Goal: Entertainment & Leisure: Consume media (video, audio)

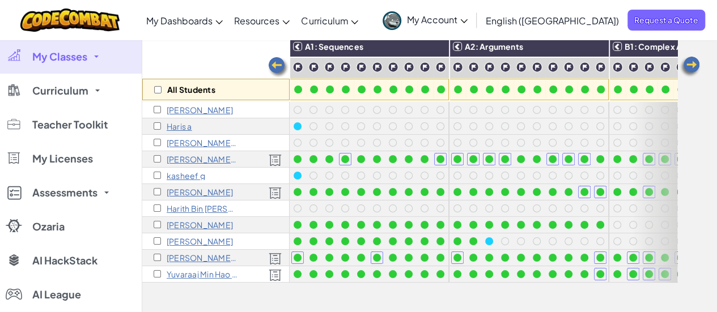
scroll to position [0, 955]
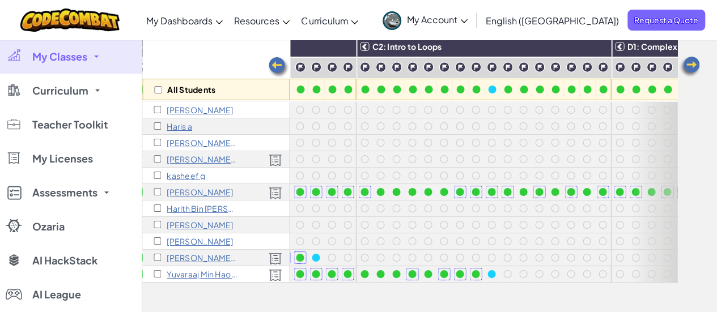
click at [93, 57] on link "My Classes" at bounding box center [71, 57] width 142 height 34
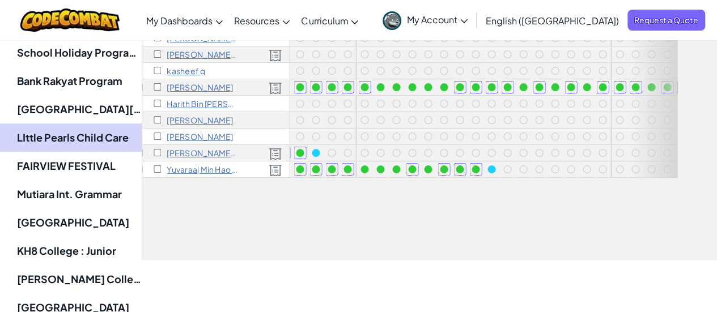
scroll to position [284, 0]
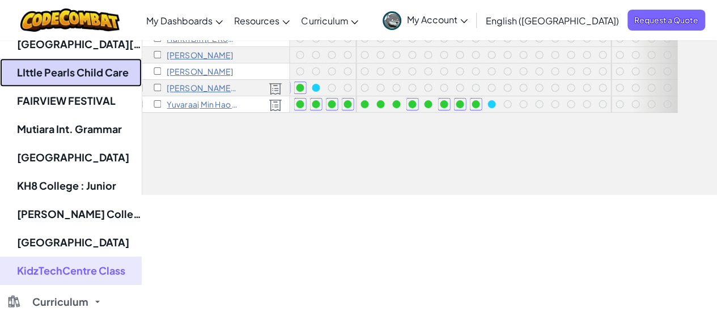
click at [107, 71] on link "LIttle Pearls Child Care" at bounding box center [71, 72] width 142 height 28
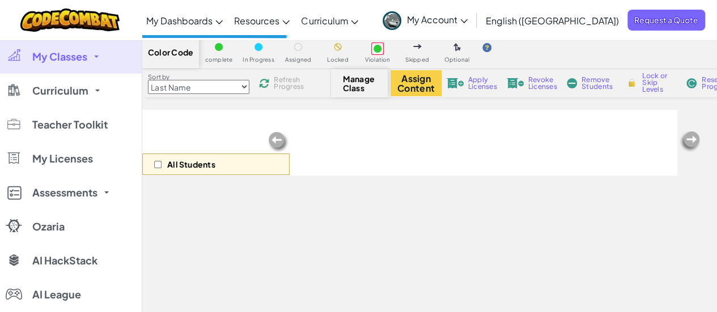
scroll to position [57, 0]
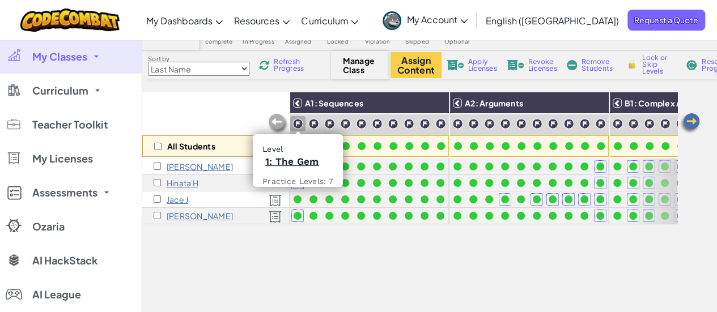
click at [294, 121] on img at bounding box center [298, 124] width 11 height 11
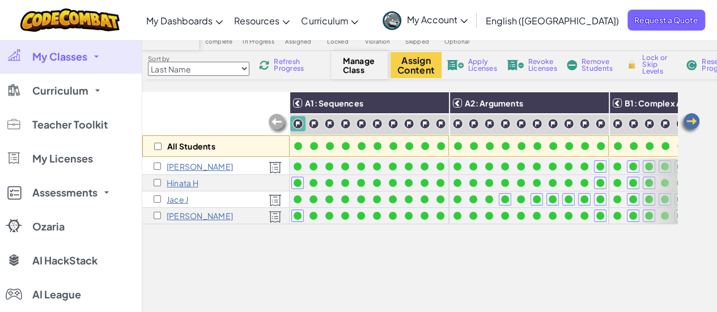
click at [295, 124] on img at bounding box center [298, 124] width 11 height 11
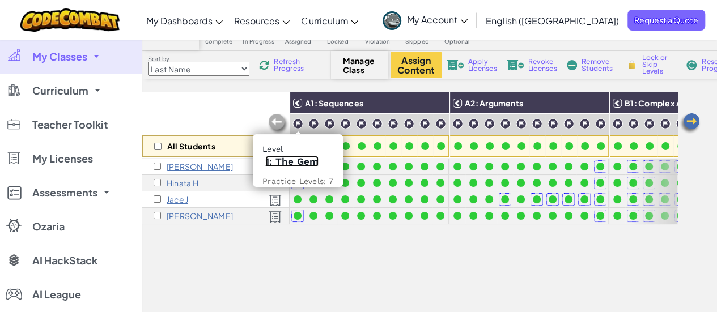
click at [294, 162] on link "1: The Gem" at bounding box center [291, 161] width 53 height 11
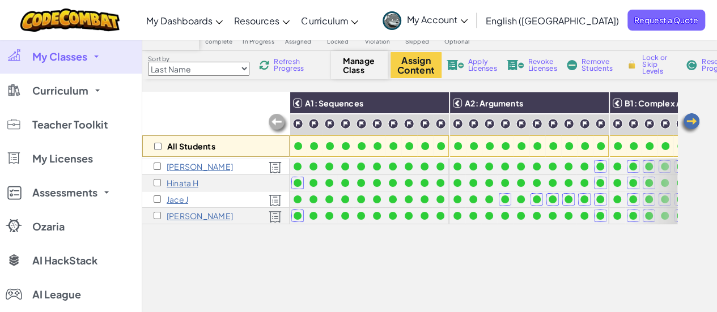
click at [691, 119] on img at bounding box center [690, 123] width 23 height 23
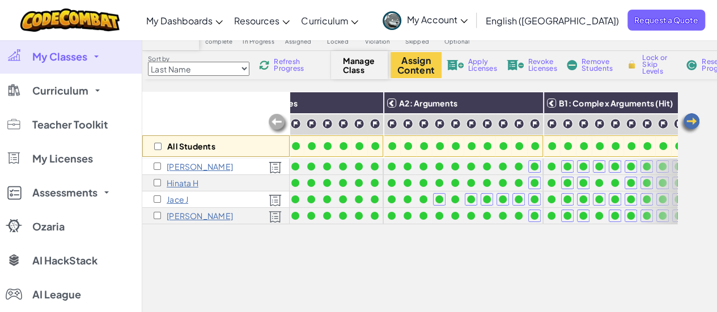
click at [691, 119] on img at bounding box center [690, 123] width 23 height 23
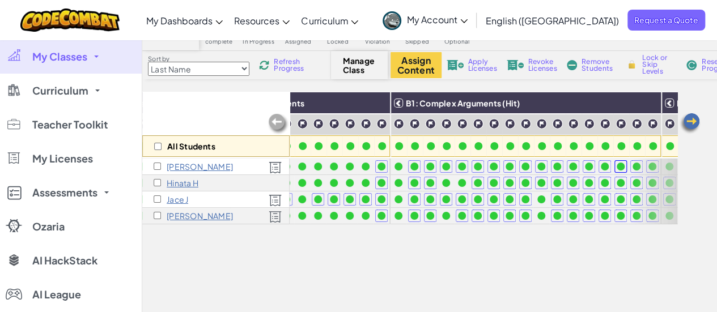
click at [691, 119] on img at bounding box center [690, 123] width 23 height 23
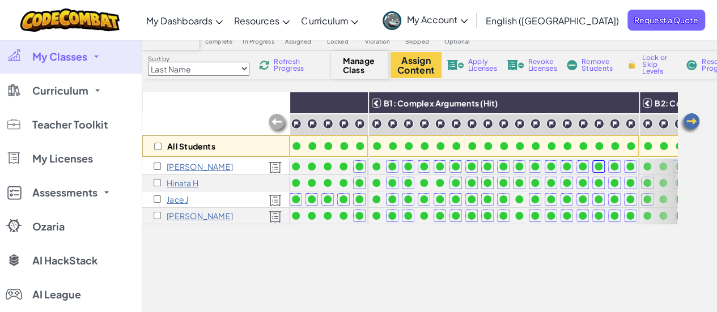
click at [691, 119] on img at bounding box center [690, 123] width 23 height 23
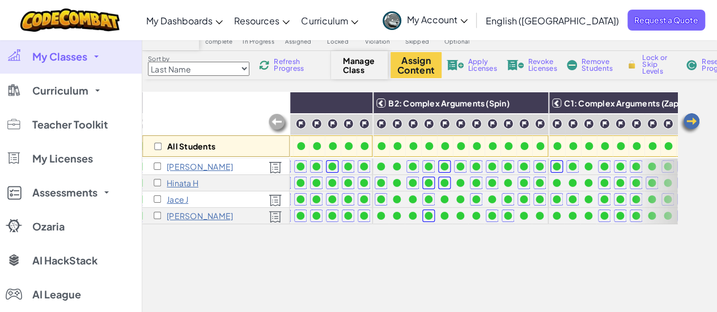
click at [691, 119] on img at bounding box center [690, 123] width 23 height 23
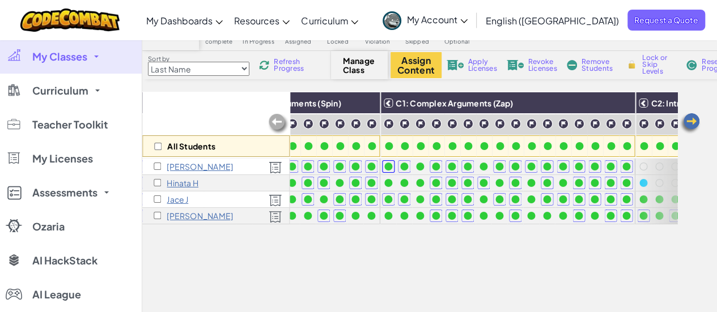
click at [691, 119] on img at bounding box center [690, 123] width 23 height 23
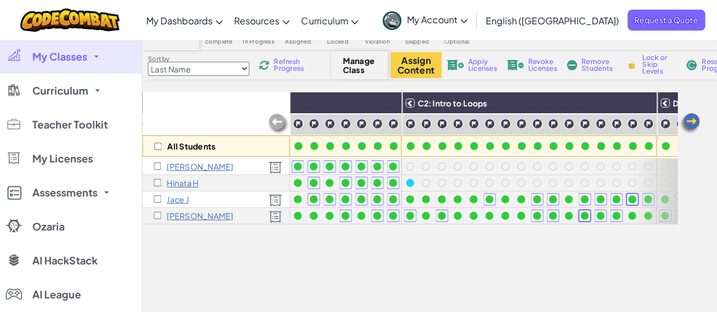
click at [691, 119] on img at bounding box center [690, 123] width 23 height 23
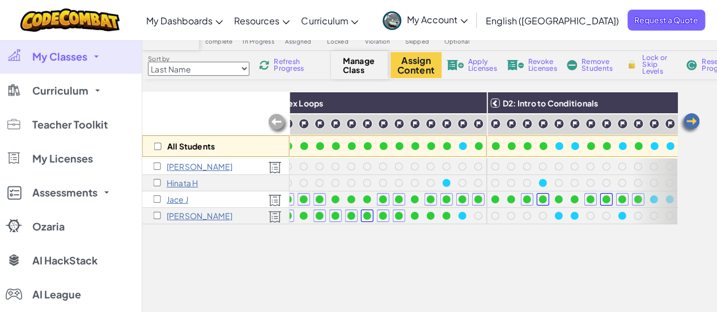
click at [691, 119] on img at bounding box center [690, 123] width 23 height 23
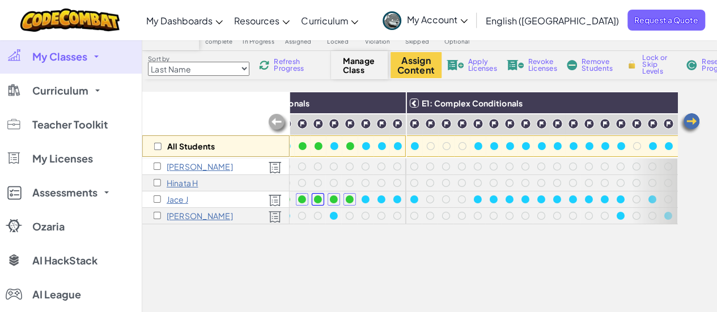
scroll to position [0, 1815]
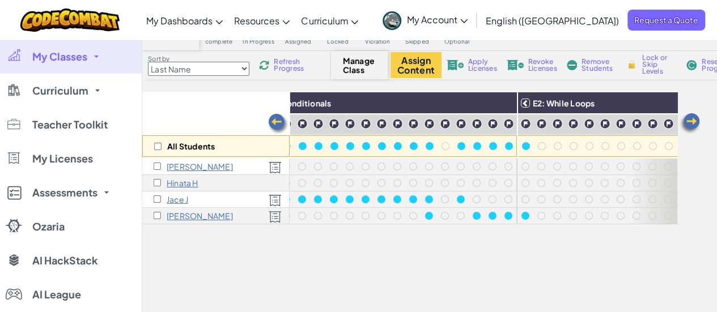
click at [276, 120] on img at bounding box center [278, 124] width 23 height 23
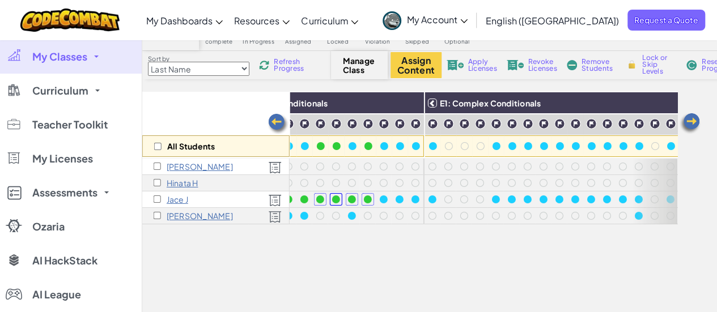
scroll to position [0, 1588]
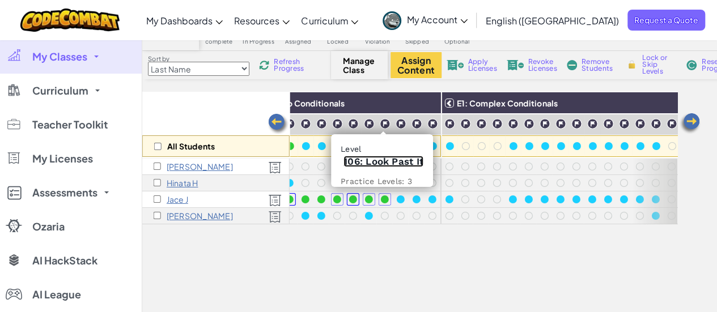
click at [377, 165] on link "106: Look Past It" at bounding box center [384, 161] width 80 height 11
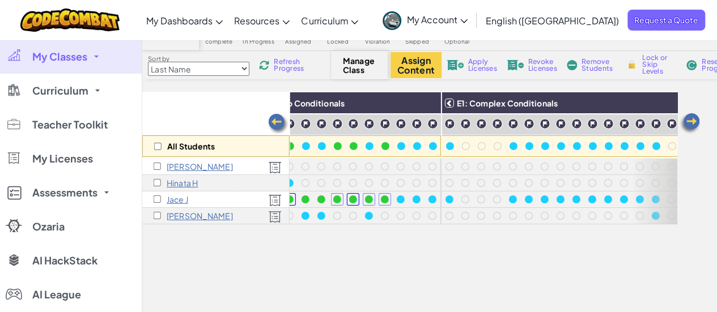
scroll to position [0, 0]
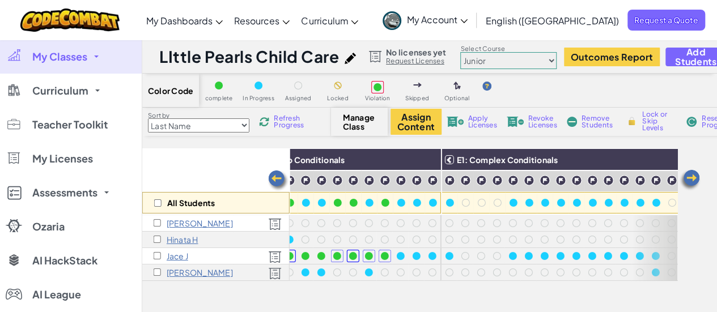
click at [491, 57] on select "Junior Introduction to Computer Science Game Development 1 Web Development 1 Co…" at bounding box center [508, 60] width 96 height 17
click at [460, 52] on select "Junior Introduction to Computer Science Game Development 1 Web Development 1 Co…" at bounding box center [508, 60] width 96 height 17
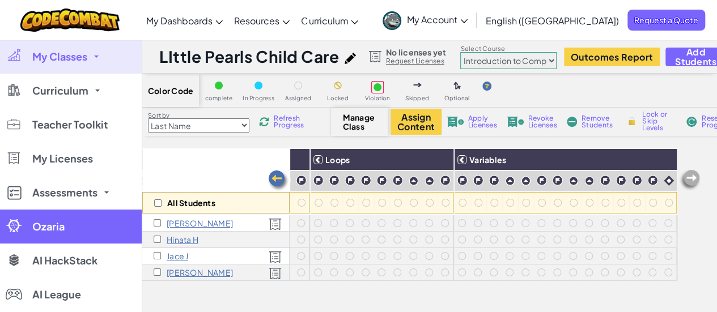
scroll to position [57, 0]
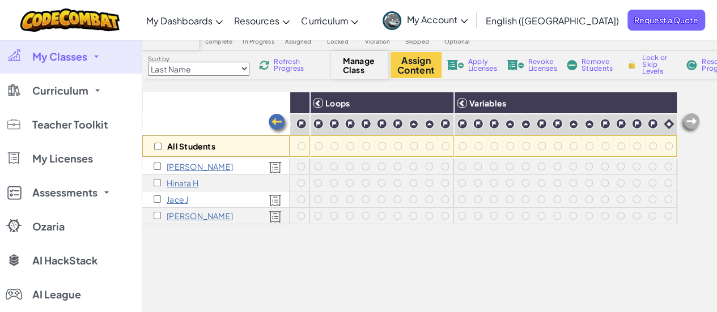
click at [112, 60] on link "My Classes" at bounding box center [71, 57] width 142 height 34
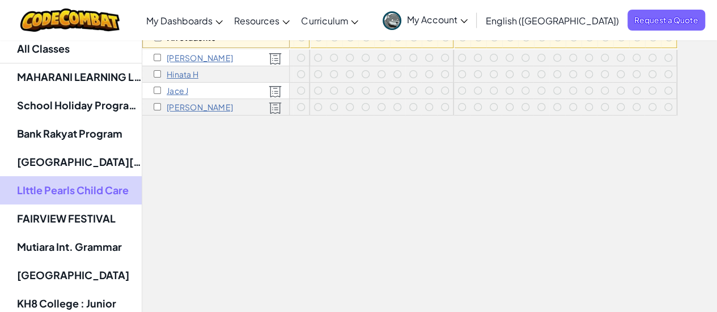
scroll to position [170, 0]
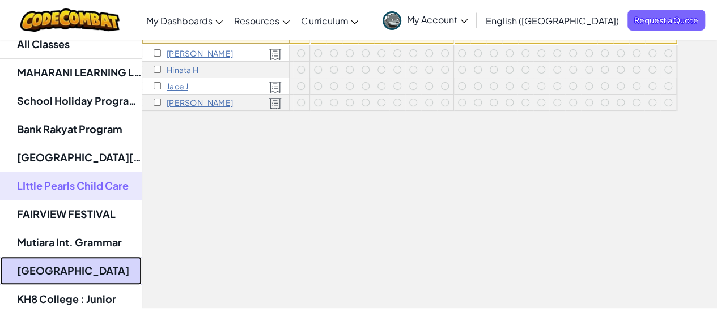
click at [89, 277] on link "[GEOGRAPHIC_DATA]" at bounding box center [71, 271] width 142 height 28
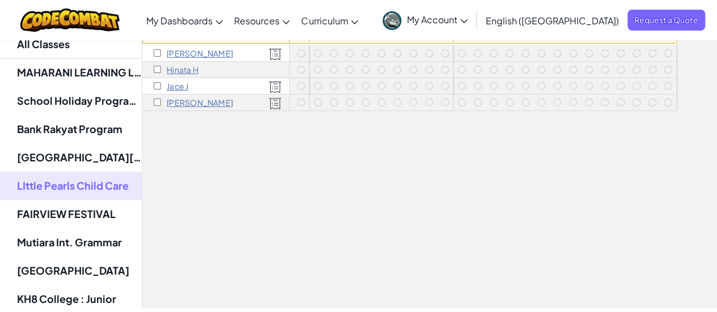
select select "5789587aad86a6efb573701f"
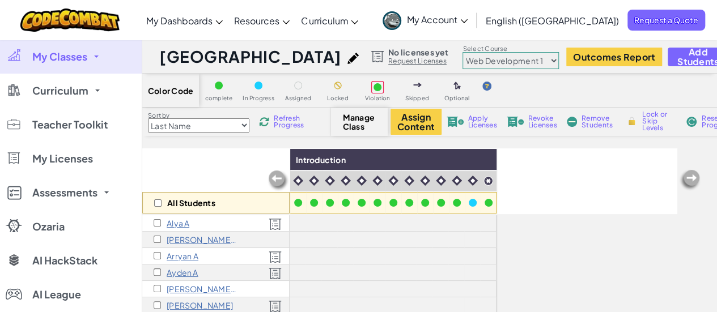
click at [559, 63] on select "Junior Introduction to Computer Science Game Development 1 Web Development 1 Co…" at bounding box center [511, 60] width 96 height 17
select select "560f1a9f22961295f9427742"
click at [534, 52] on select "Junior Introduction to Computer Science Game Development 1 Web Development 1 Co…" at bounding box center [511, 60] width 96 height 17
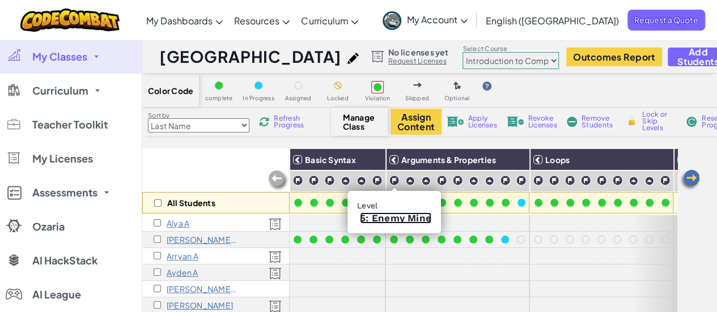
click at [391, 216] on link "5: Enemy Mine" at bounding box center [395, 218] width 71 height 11
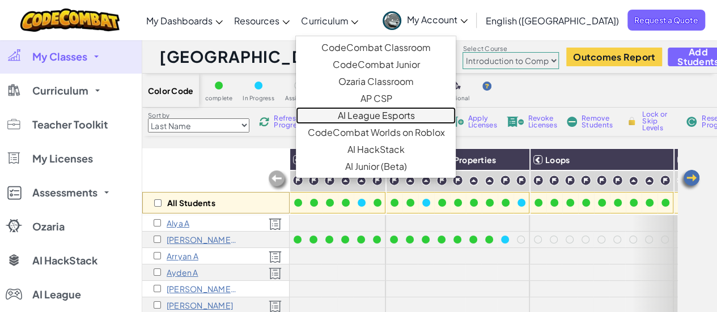
click at [399, 116] on link "AI League Esports" at bounding box center [376, 115] width 160 height 17
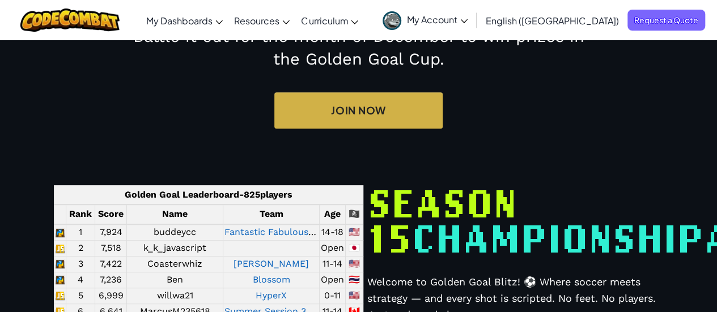
scroll to position [284, 0]
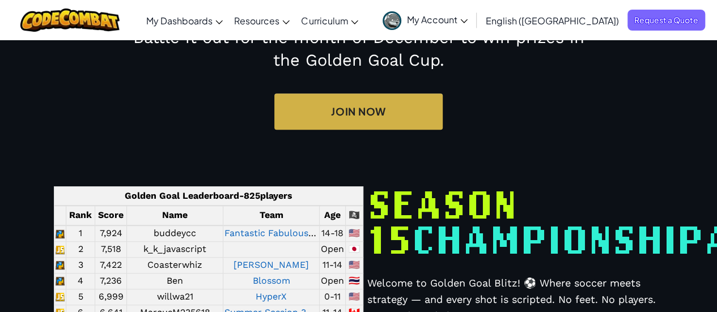
click at [468, 17] on span "My Account" at bounding box center [437, 20] width 61 height 12
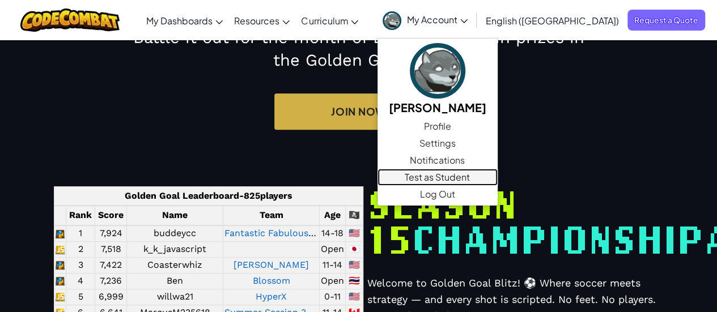
click at [498, 179] on link "Test as Student" at bounding box center [438, 177] width 120 height 17
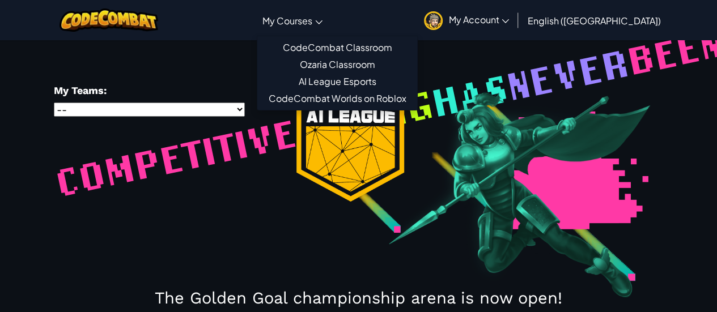
click at [323, 23] on icon at bounding box center [318, 22] width 7 height 4
click at [159, 111] on select "-- School Holiday Program KidzTechCentre Cyberjaya undefined" at bounding box center [149, 110] width 191 height 14
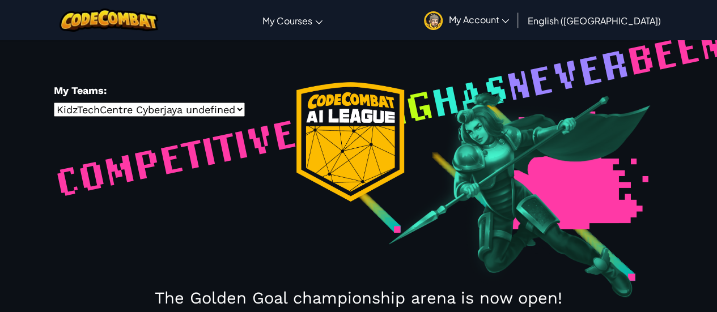
select select "66d7b1051b46a7d13c5fe305"
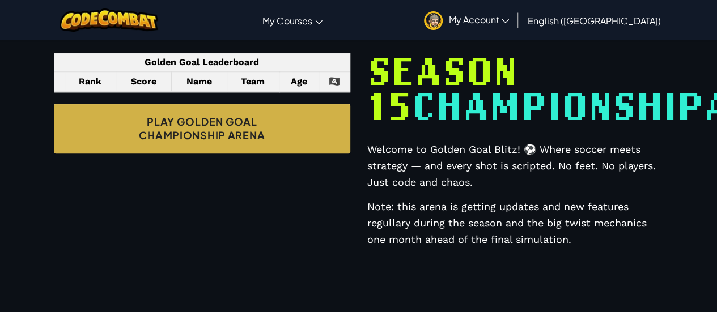
scroll to position [510, 0]
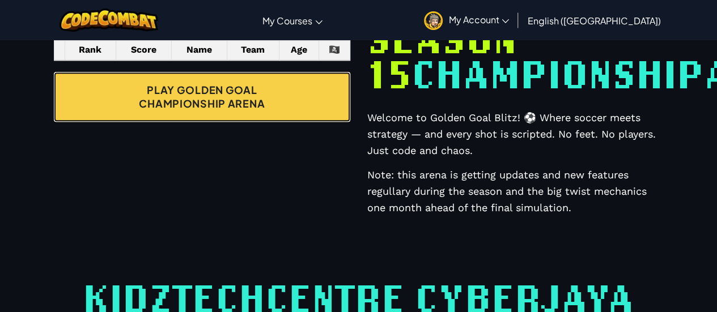
click at [236, 122] on link "Play Golden Goal Championship Arena" at bounding box center [202, 97] width 297 height 50
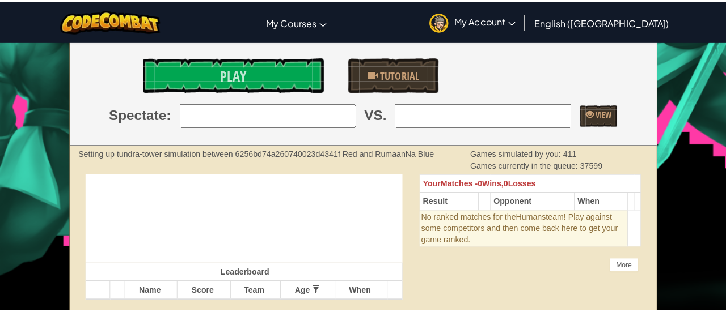
scroll to position [170, 0]
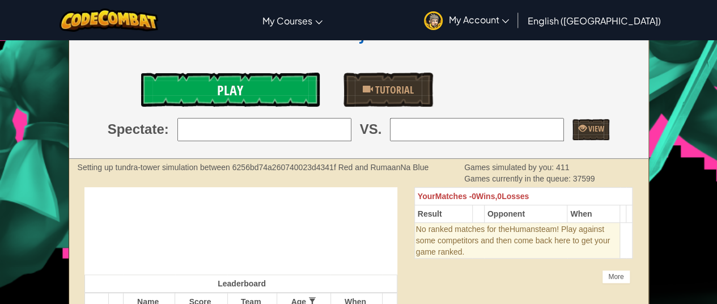
click at [270, 96] on link "Play" at bounding box center [230, 90] width 179 height 34
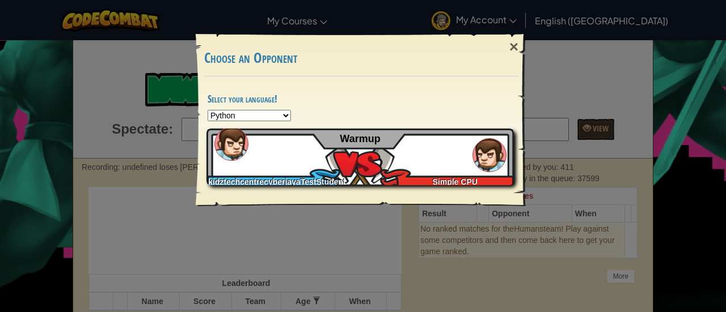
click at [360, 147] on div "kidztechcentrecyberjayaTestStudent Simple CPU Warmup" at bounding box center [359, 157] width 307 height 57
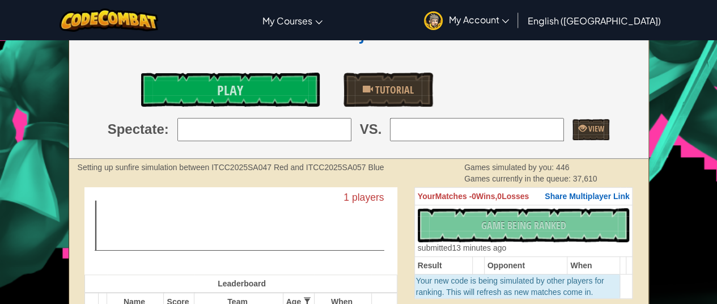
scroll to position [170, 0]
